Goal: Transaction & Acquisition: Purchase product/service

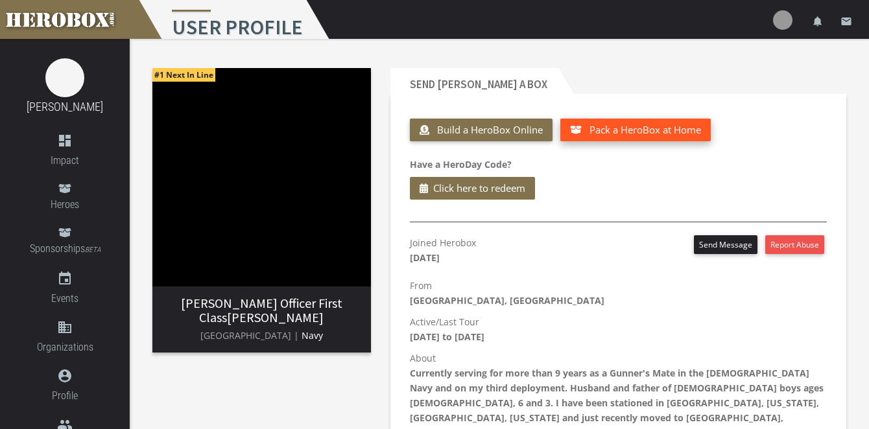
click at [630, 129] on span "Pack a HeroBox at Home" at bounding box center [646, 129] width 112 height 13
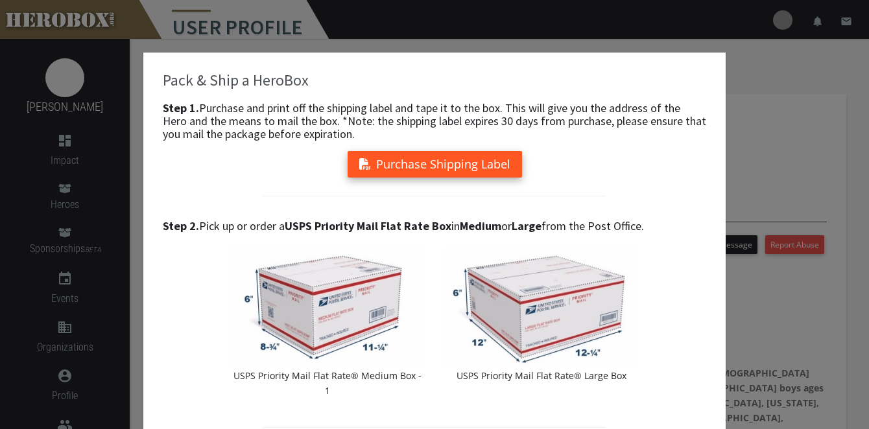
click at [461, 165] on button "Purchase Shipping Label" at bounding box center [435, 164] width 174 height 27
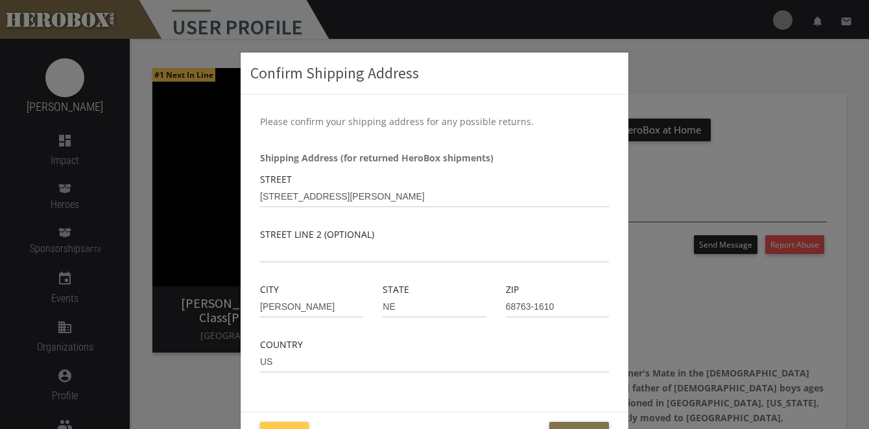
scroll to position [45, 0]
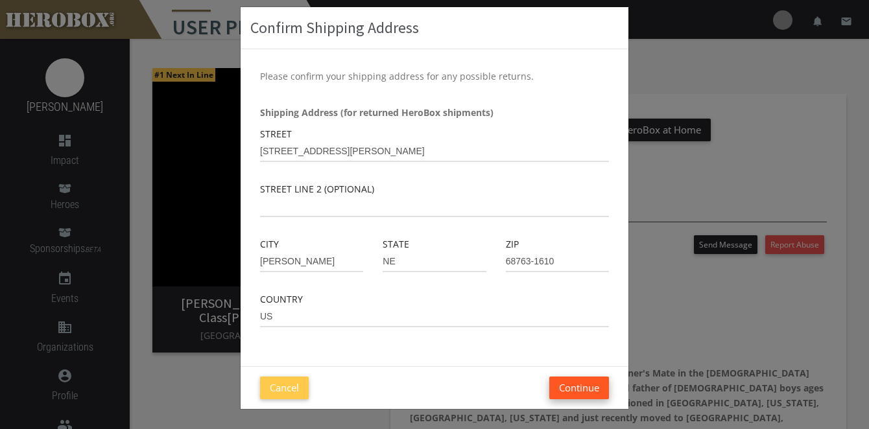
click at [572, 392] on button "Continue" at bounding box center [579, 388] width 60 height 23
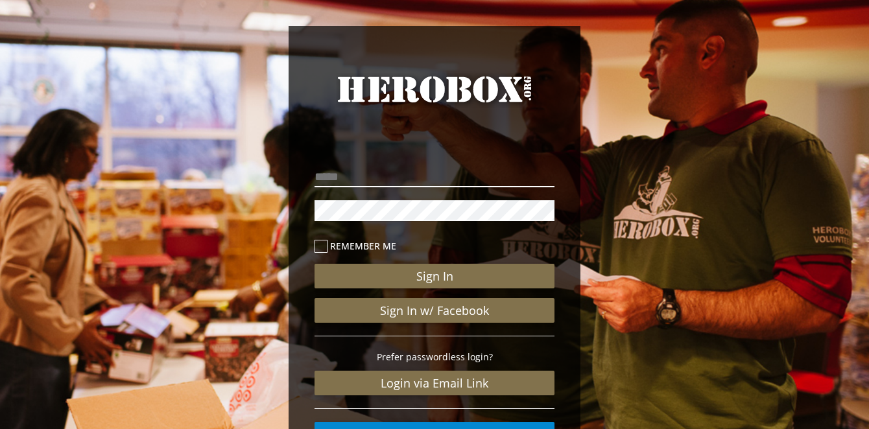
click at [368, 181] on input "email" at bounding box center [435, 177] width 240 height 21
type input "**********"
click at [315, 264] on button "Sign In" at bounding box center [435, 276] width 240 height 25
click at [320, 245] on icon at bounding box center [321, 246] width 13 height 13
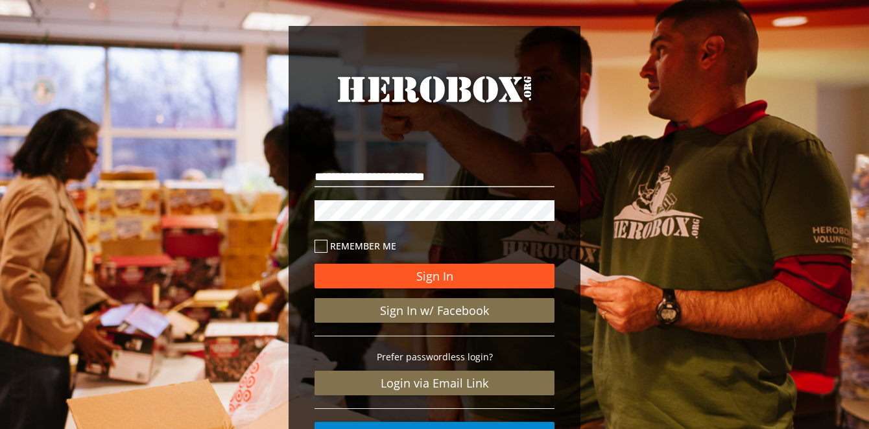
click at [376, 273] on button "Sign In" at bounding box center [435, 276] width 240 height 25
click at [474, 276] on button "Sign In" at bounding box center [435, 276] width 240 height 25
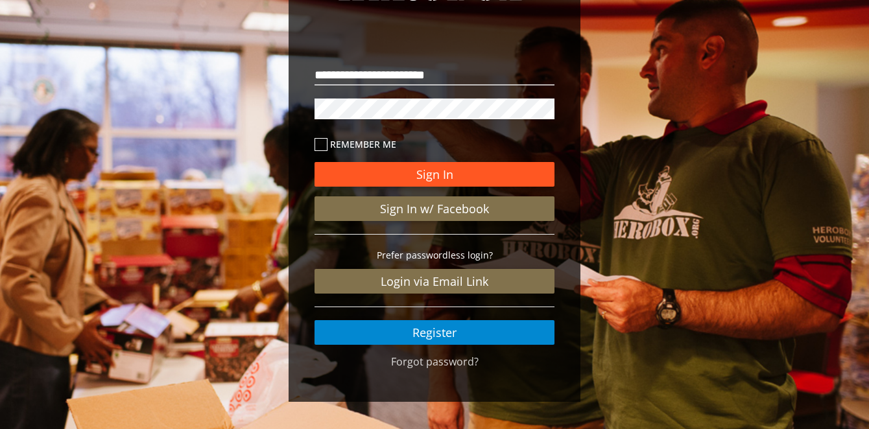
scroll to position [107, 0]
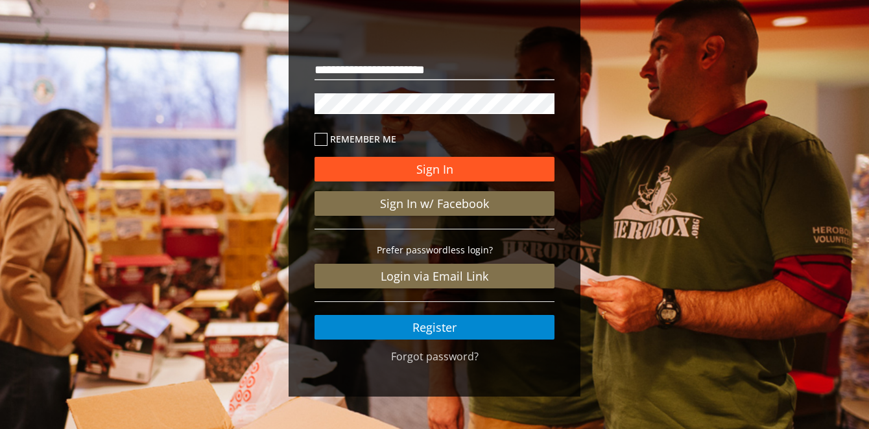
click at [428, 165] on button "Sign In" at bounding box center [435, 169] width 240 height 25
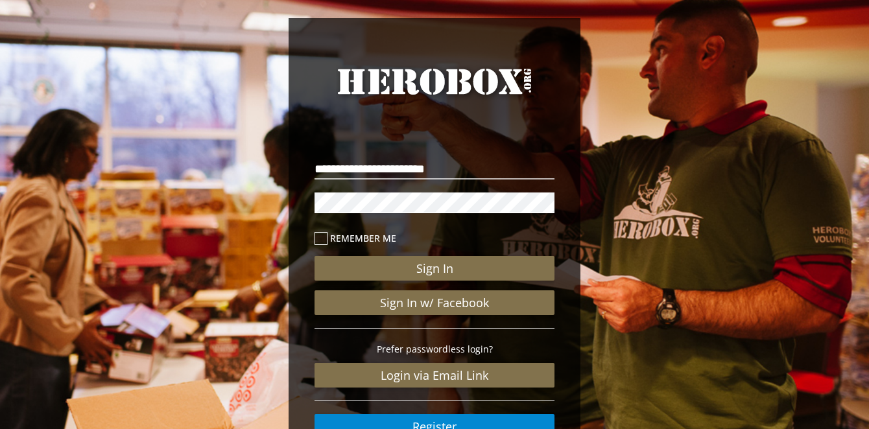
scroll to position [8, 0]
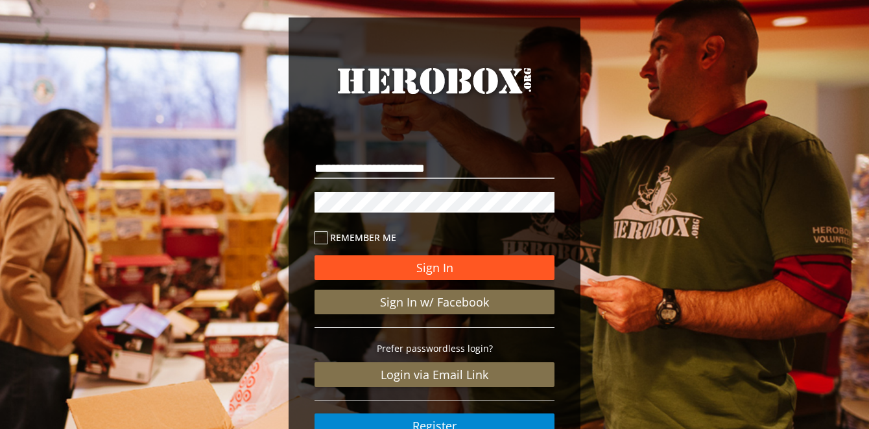
click at [417, 264] on button "Sign In" at bounding box center [435, 268] width 240 height 25
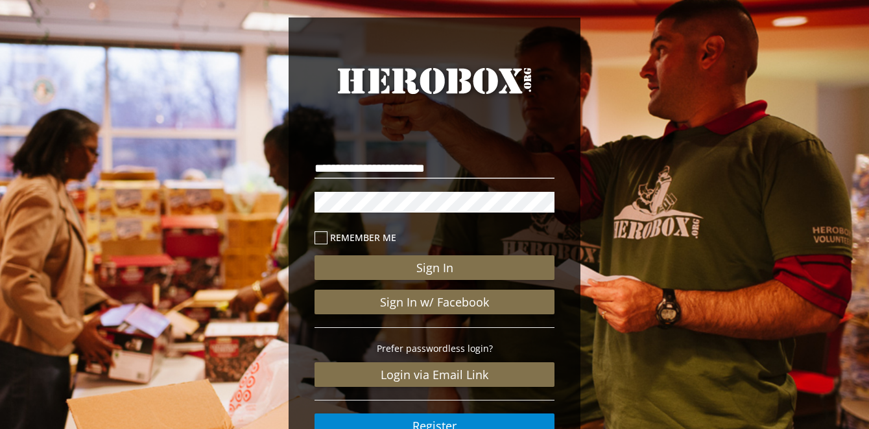
scroll to position [107, 0]
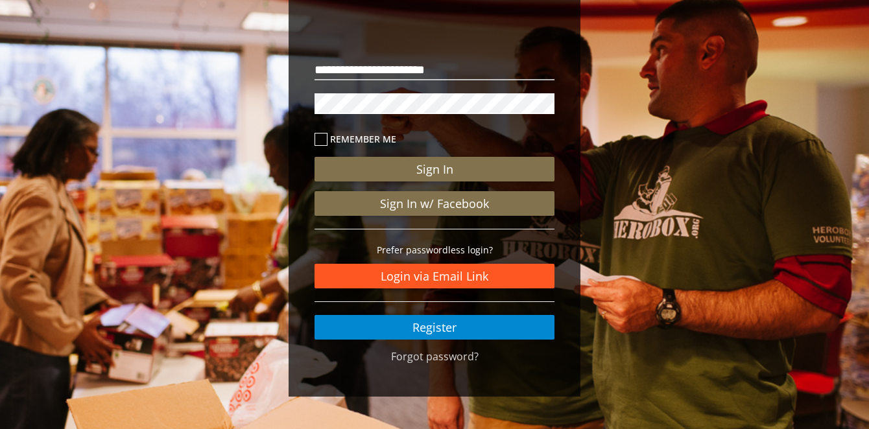
click at [422, 272] on link "Login via Email Link" at bounding box center [435, 276] width 240 height 25
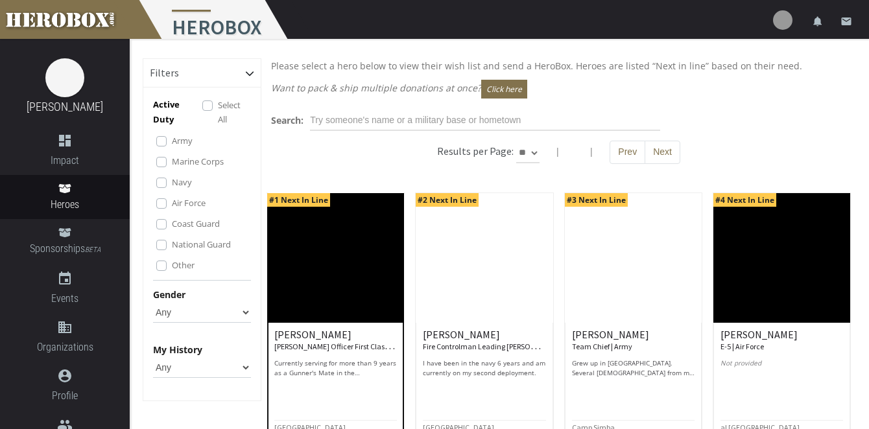
click at [357, 272] on img at bounding box center [335, 258] width 137 height 130
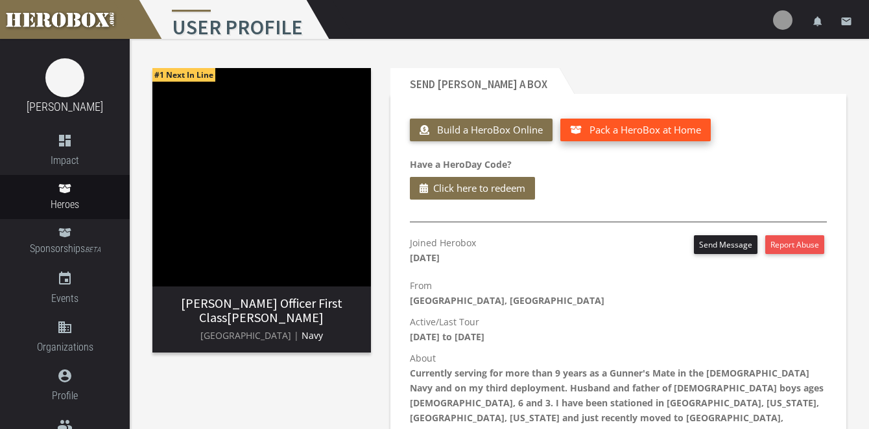
click at [629, 130] on span "Pack a HeroBox at Home" at bounding box center [646, 129] width 112 height 13
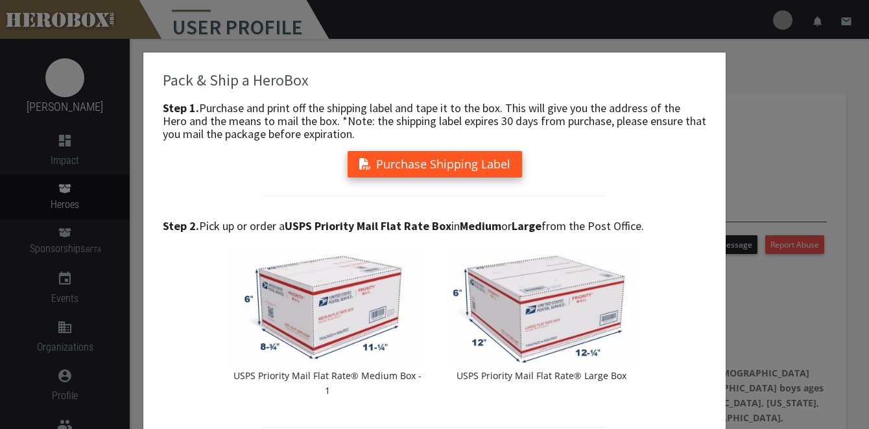
click at [435, 163] on button "Purchase Shipping Label" at bounding box center [435, 164] width 174 height 27
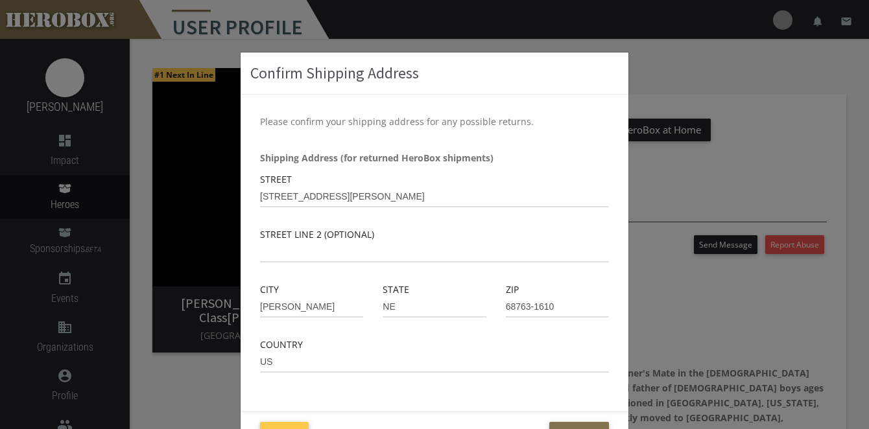
scroll to position [45, 0]
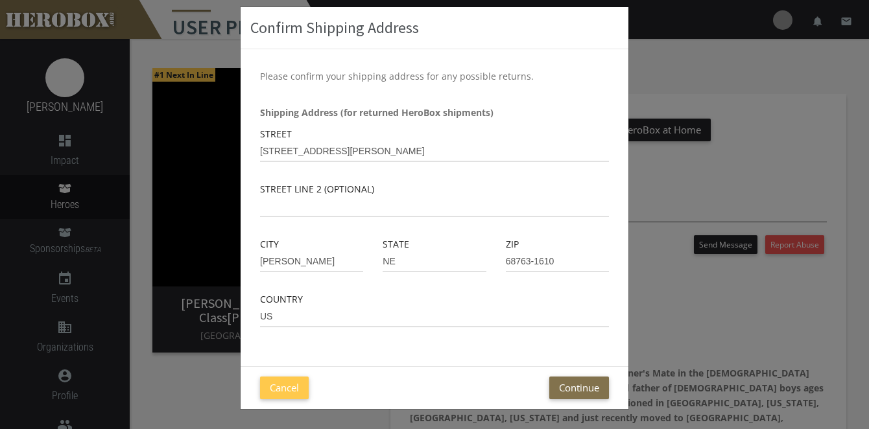
click at [582, 400] on div "Cancel Continue" at bounding box center [435, 387] width 388 height 43
click at [580, 392] on button "Continue" at bounding box center [579, 388] width 60 height 23
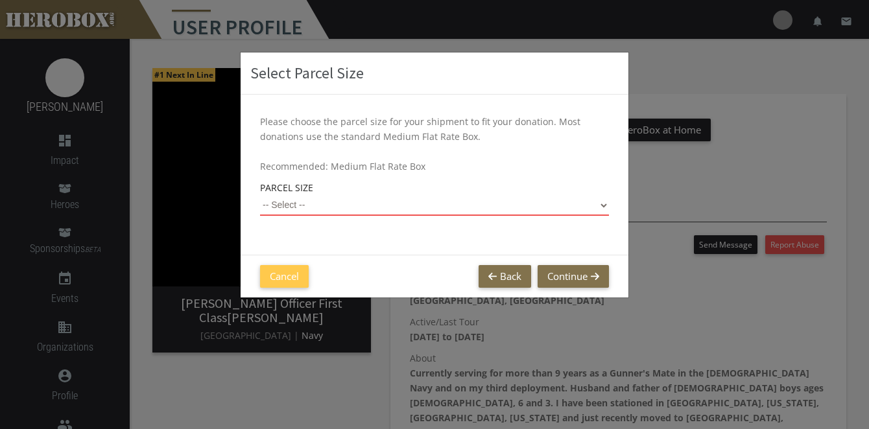
click at [454, 206] on select "-- Select -- Small Flat Rate Envelope (Est. $11.38) Medium Flat Rate Box (Est. …" at bounding box center [434, 205] width 349 height 21
click at [260, 195] on select "-- Select -- Small Flat Rate Envelope (Est. $11.38) Medium Flat Rate Box (Est. …" at bounding box center [434, 205] width 349 height 21
select select "Large Flat Rate Box"
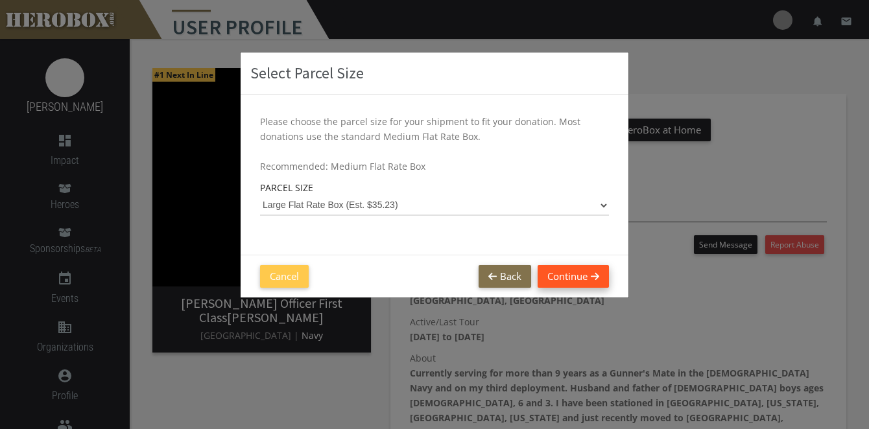
click at [573, 279] on button "Continue" at bounding box center [573, 276] width 71 height 23
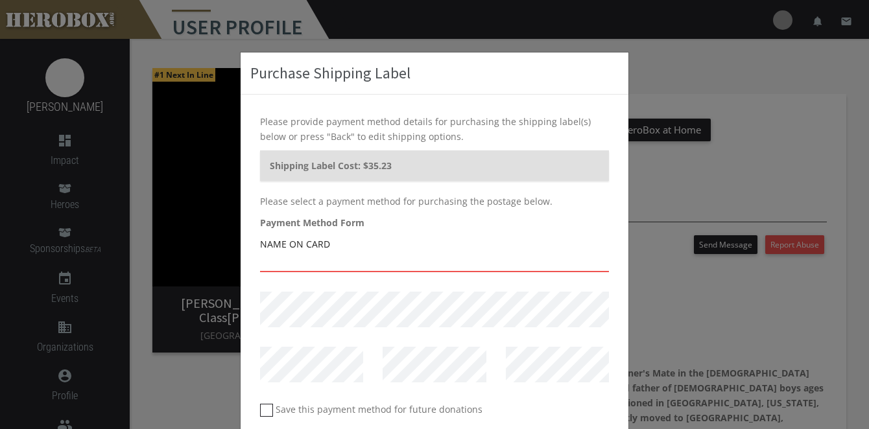
click at [364, 256] on input "text" at bounding box center [434, 262] width 349 height 21
type input "[PERSON_NAME]"
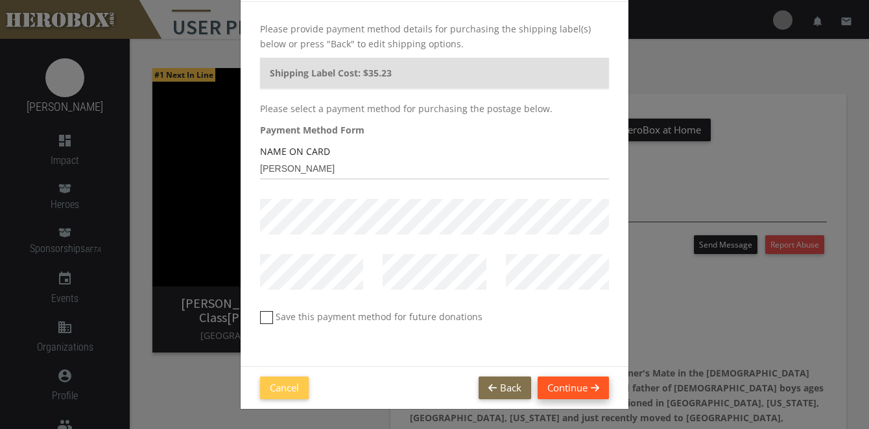
click at [560, 388] on button "Continue" at bounding box center [573, 388] width 71 height 23
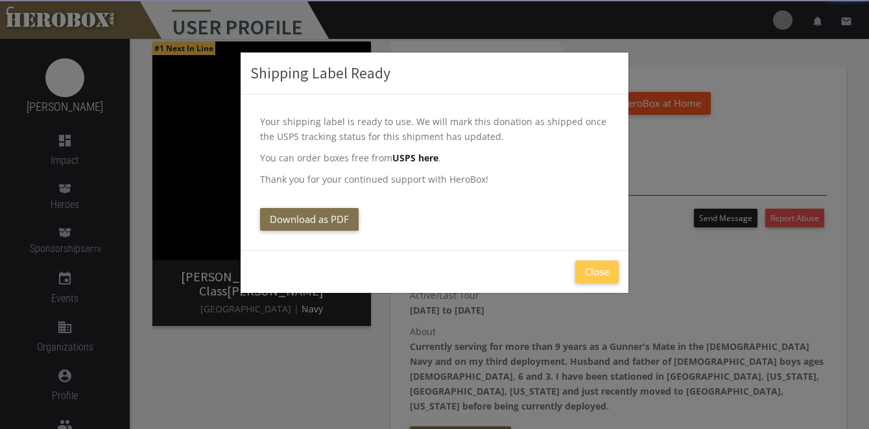
scroll to position [0, 0]
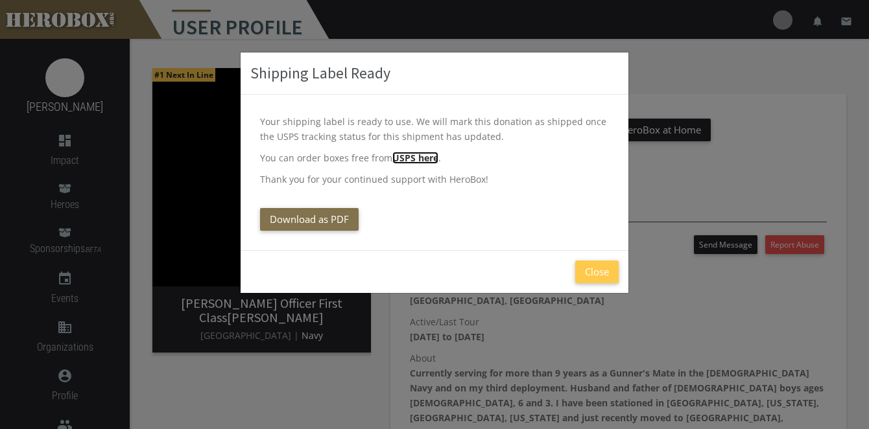
click at [416, 161] on b "USPS here" at bounding box center [415, 158] width 46 height 12
click at [601, 274] on button "Close" at bounding box center [596, 272] width 43 height 23
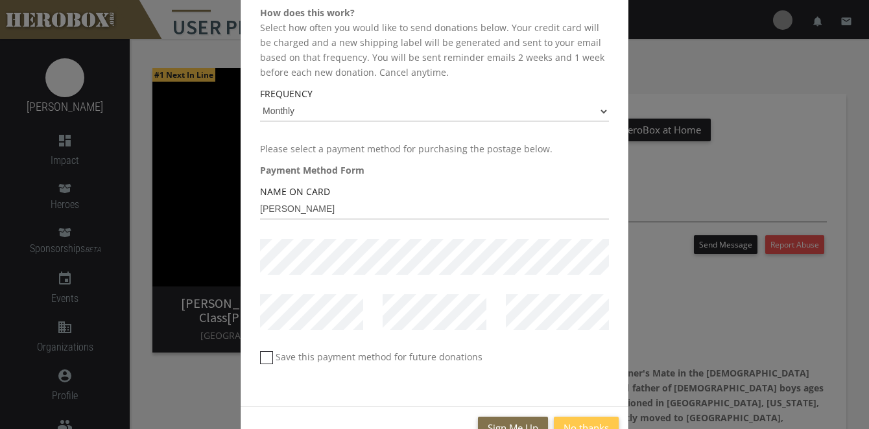
scroll to position [171, 0]
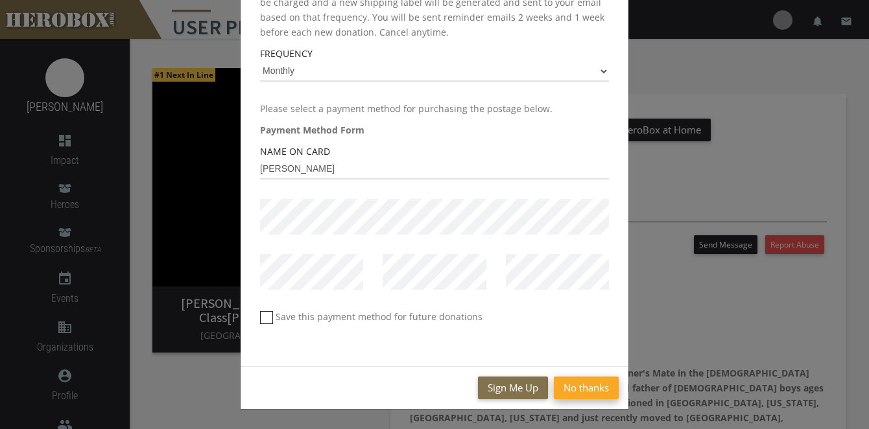
click at [574, 390] on button "No thanks" at bounding box center [586, 388] width 65 height 23
